Goal: Information Seeking & Learning: Check status

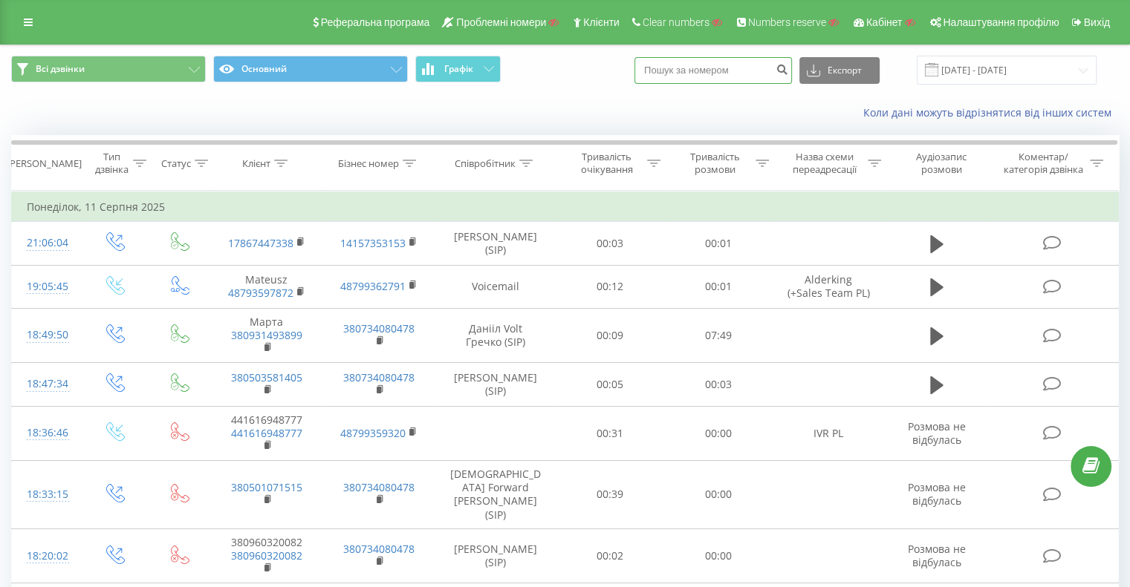
click at [725, 74] on input at bounding box center [712, 70] width 157 height 27
paste input "380964663674"
type input "380964663674"
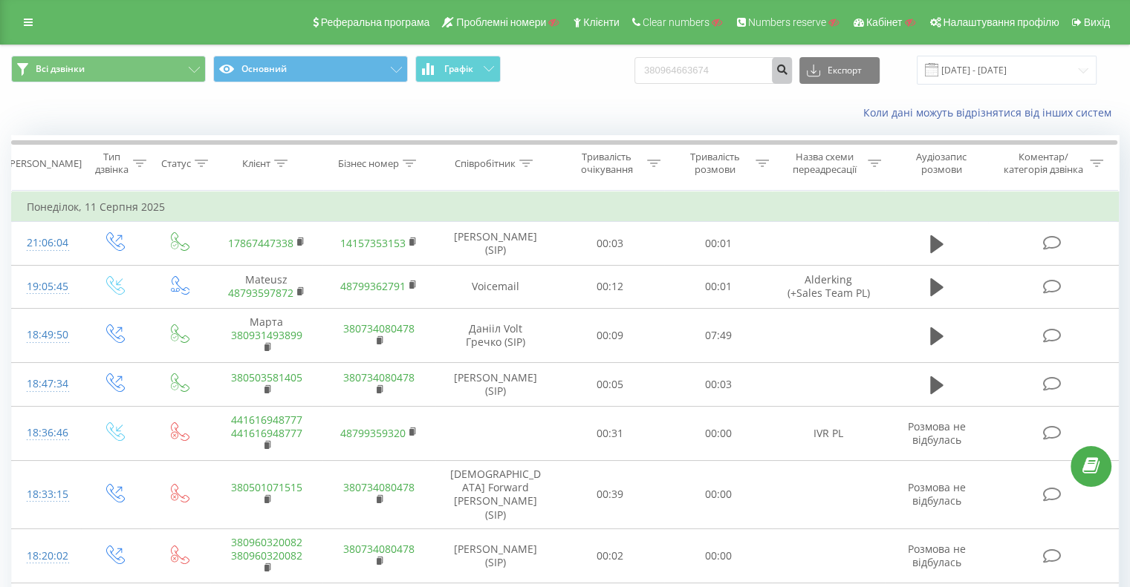
click at [788, 70] on icon "submit" at bounding box center [781, 67] width 13 height 9
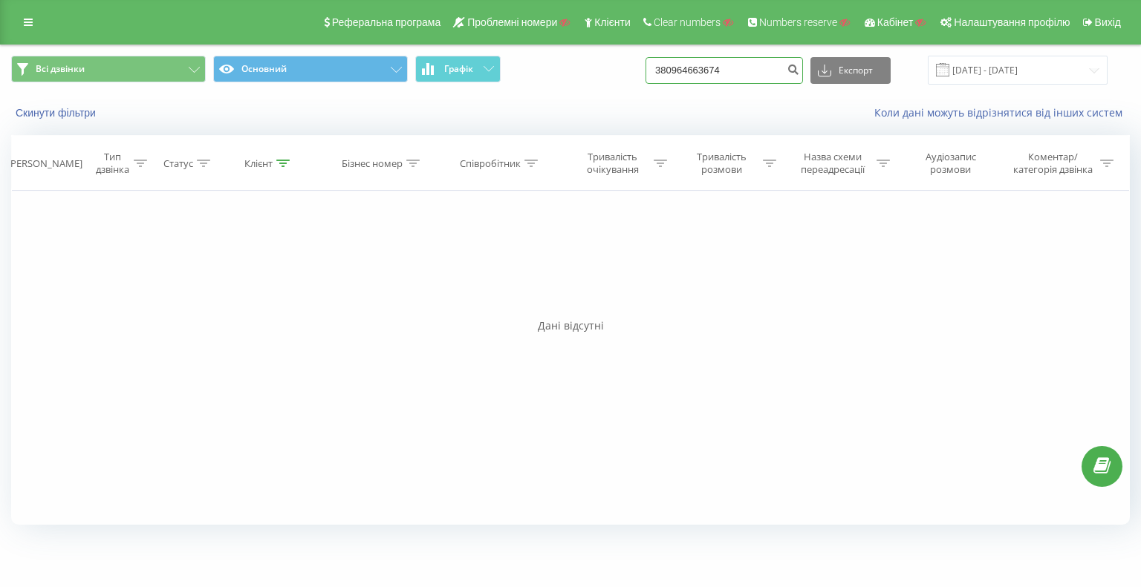
click at [748, 79] on input "380964663674" at bounding box center [723, 70] width 157 height 27
click at [799, 72] on icon "submit" at bounding box center [792, 67] width 13 height 9
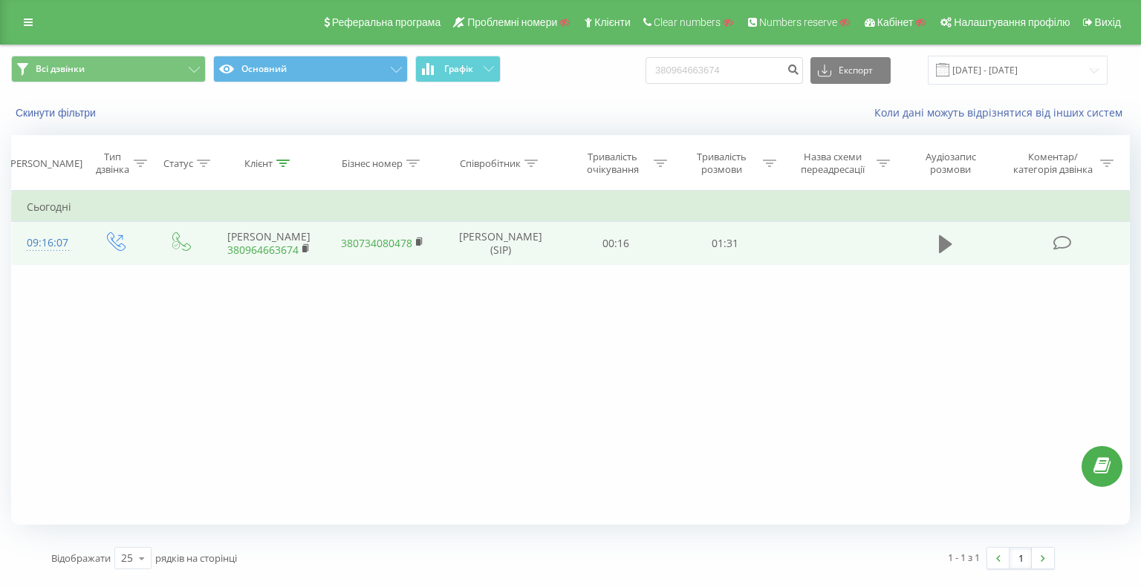
click at [942, 240] on icon at bounding box center [945, 244] width 13 height 18
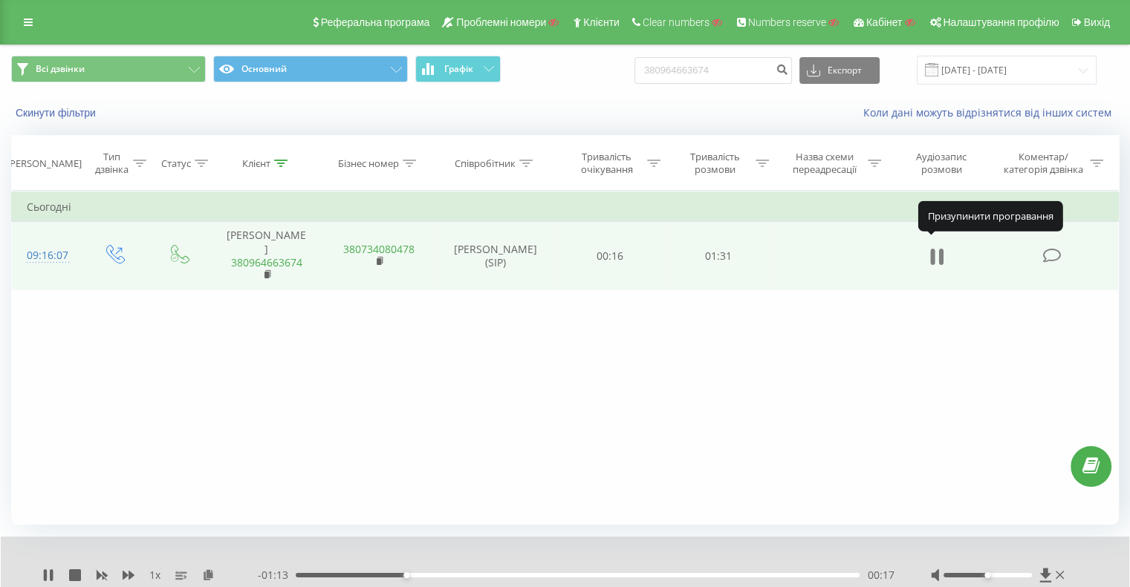
click at [936, 255] on icon at bounding box center [936, 257] width 13 height 21
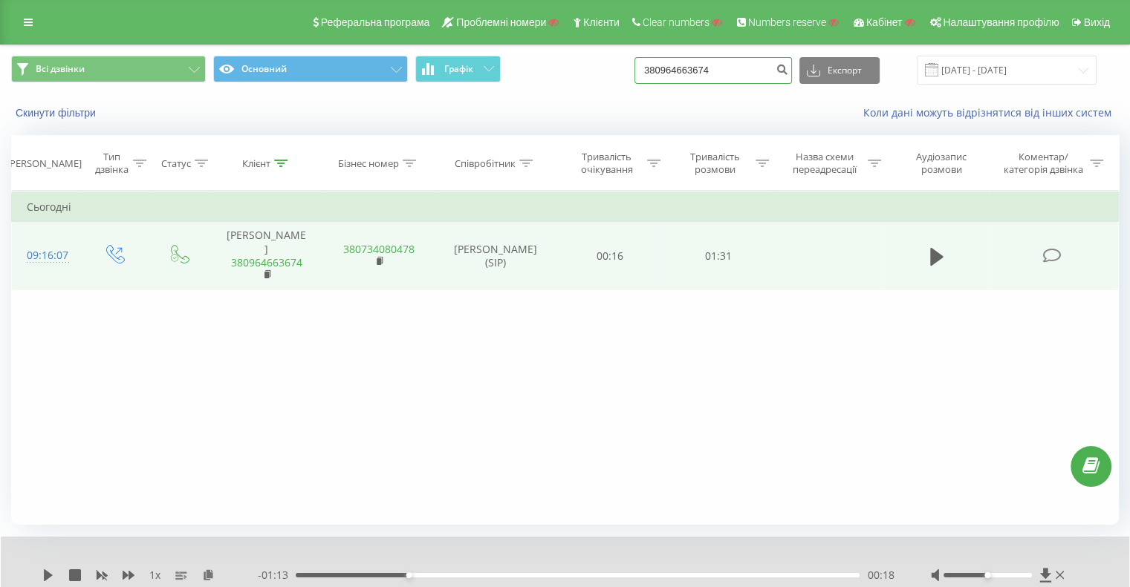
drag, startPoint x: 749, startPoint y: 77, endPoint x: 618, endPoint y: 74, distance: 130.8
click at [624, 74] on div "Всі дзвінки Основний Графік 380964663674 Експорт .csv .xls .xlsx [DATE] - [DATE]" at bounding box center [564, 70] width 1107 height 29
paste input "77471614745"
type input "77471614745"
click at [785, 69] on button "submit" at bounding box center [782, 70] width 20 height 27
